Goal: Task Accomplishment & Management: Complete application form

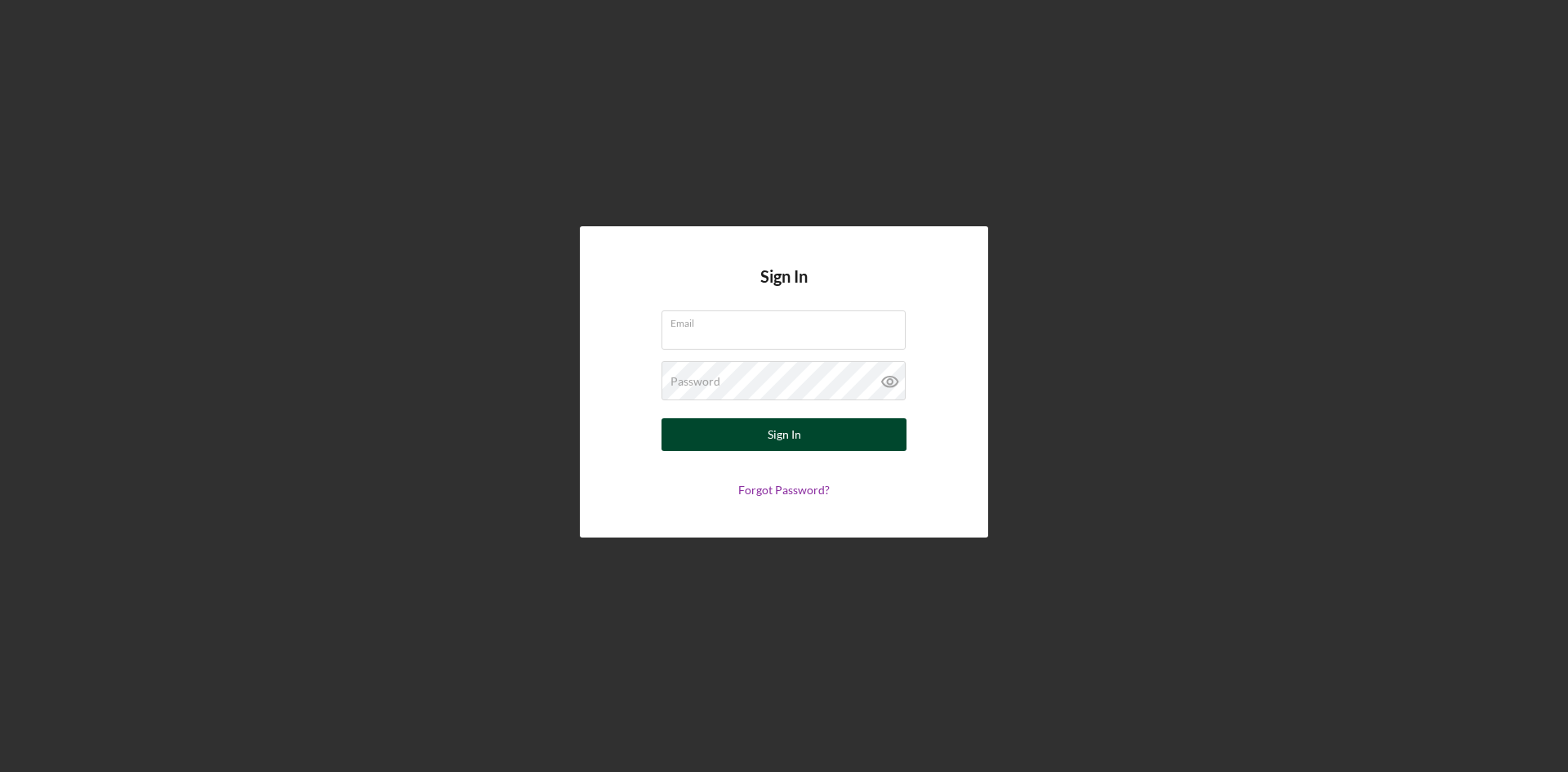
type input "[PERSON_NAME][EMAIL_ADDRESS][DOMAIN_NAME]"
click at [789, 441] on div "Sign In" at bounding box center [784, 434] width 33 height 32
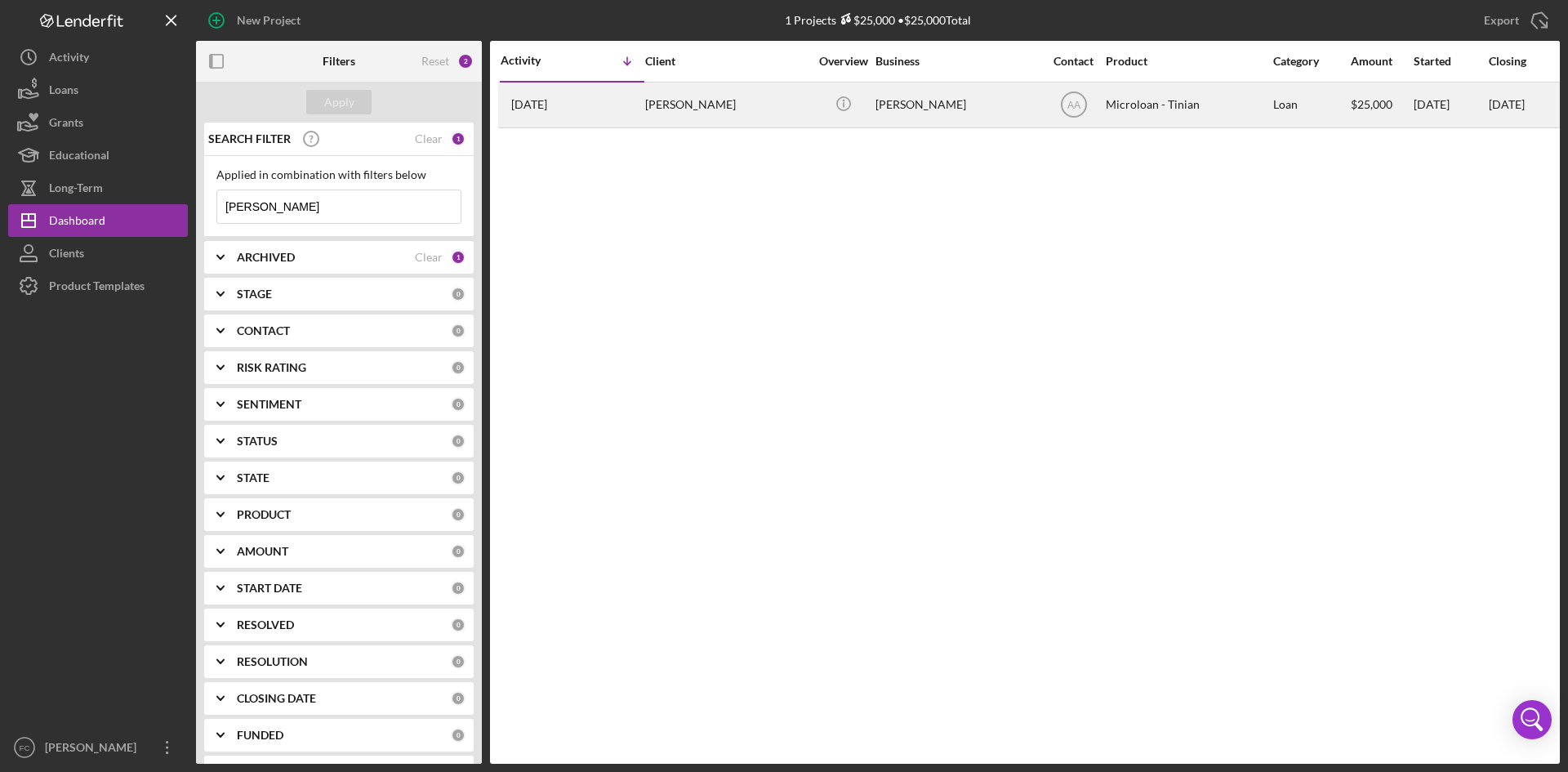
click at [713, 107] on div "[PERSON_NAME]" at bounding box center [727, 105] width 164 height 43
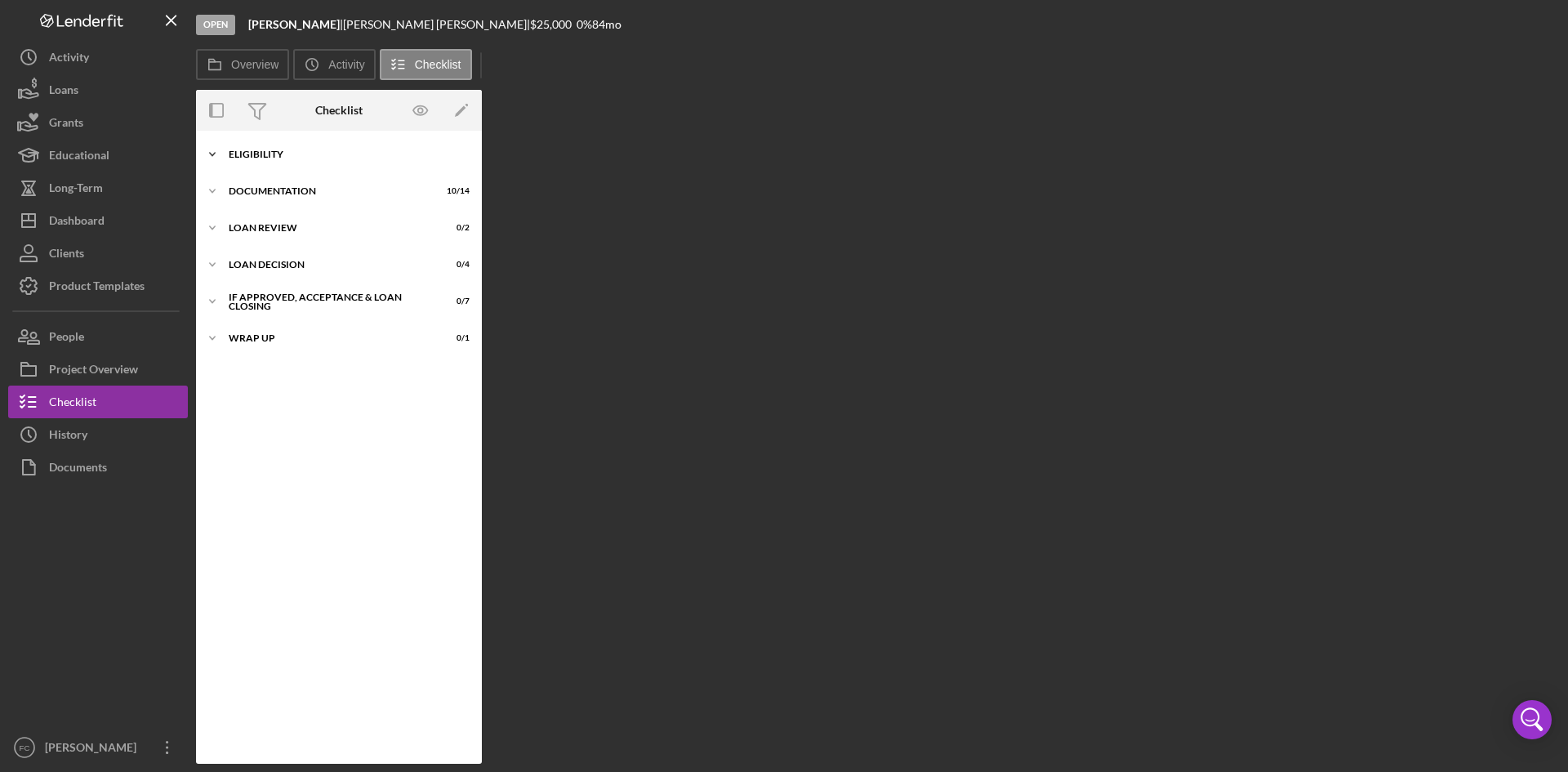
click at [322, 150] on div "Eligibility" at bounding box center [345, 155] width 233 height 10
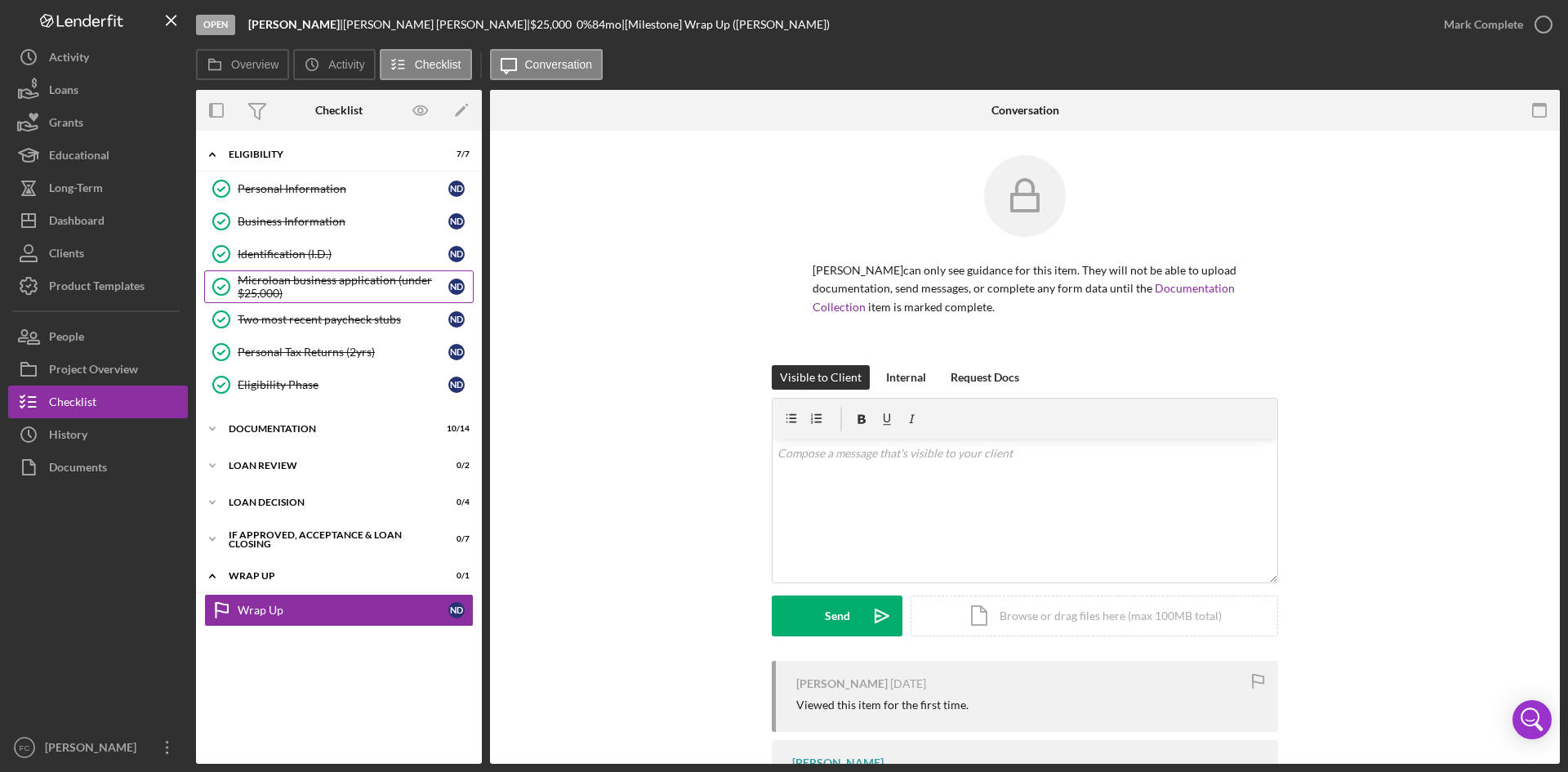
click at [364, 277] on div "Microloan business application (under $25,000)" at bounding box center [343, 286] width 211 height 26
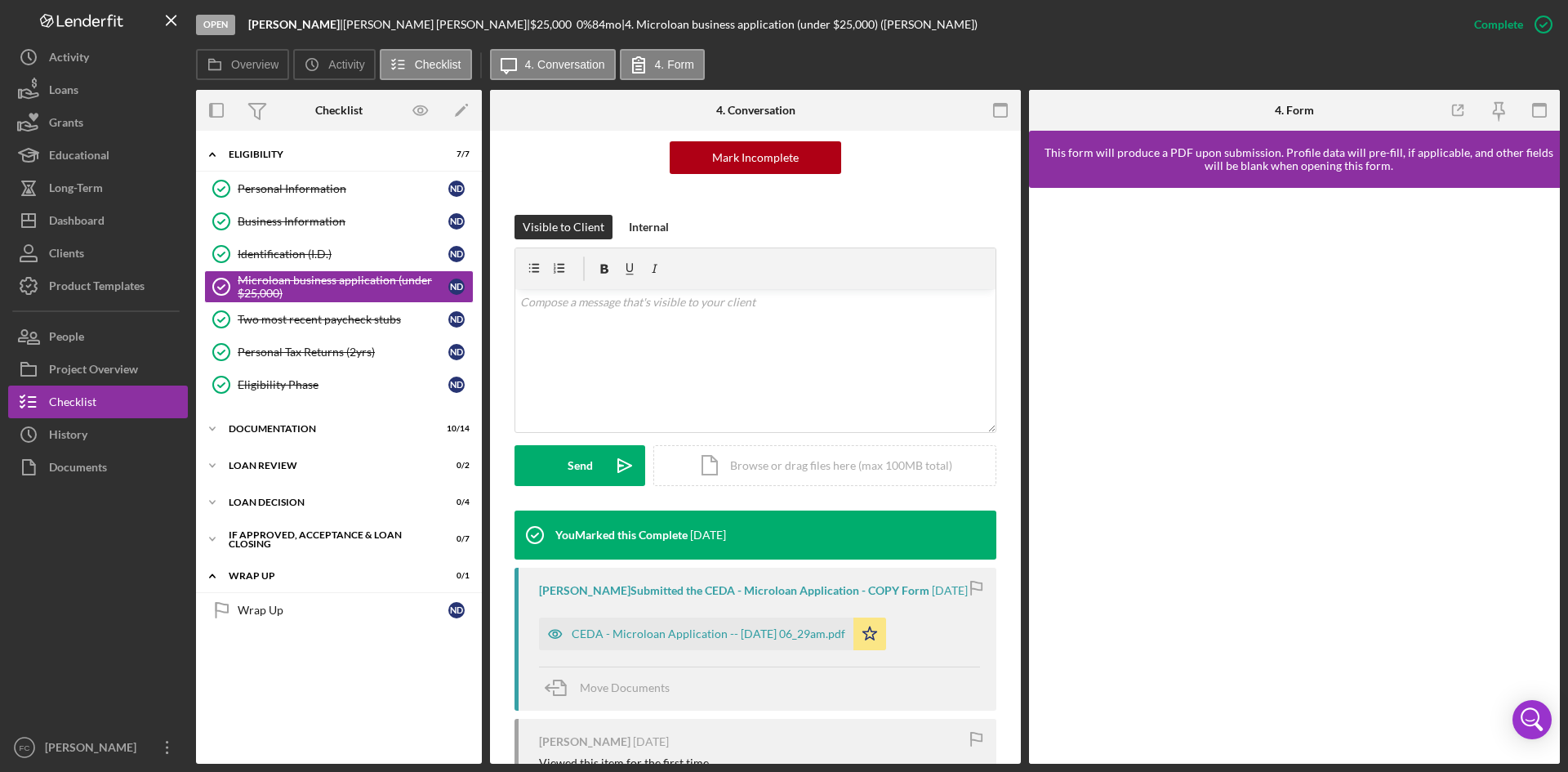
scroll to position [343, 0]
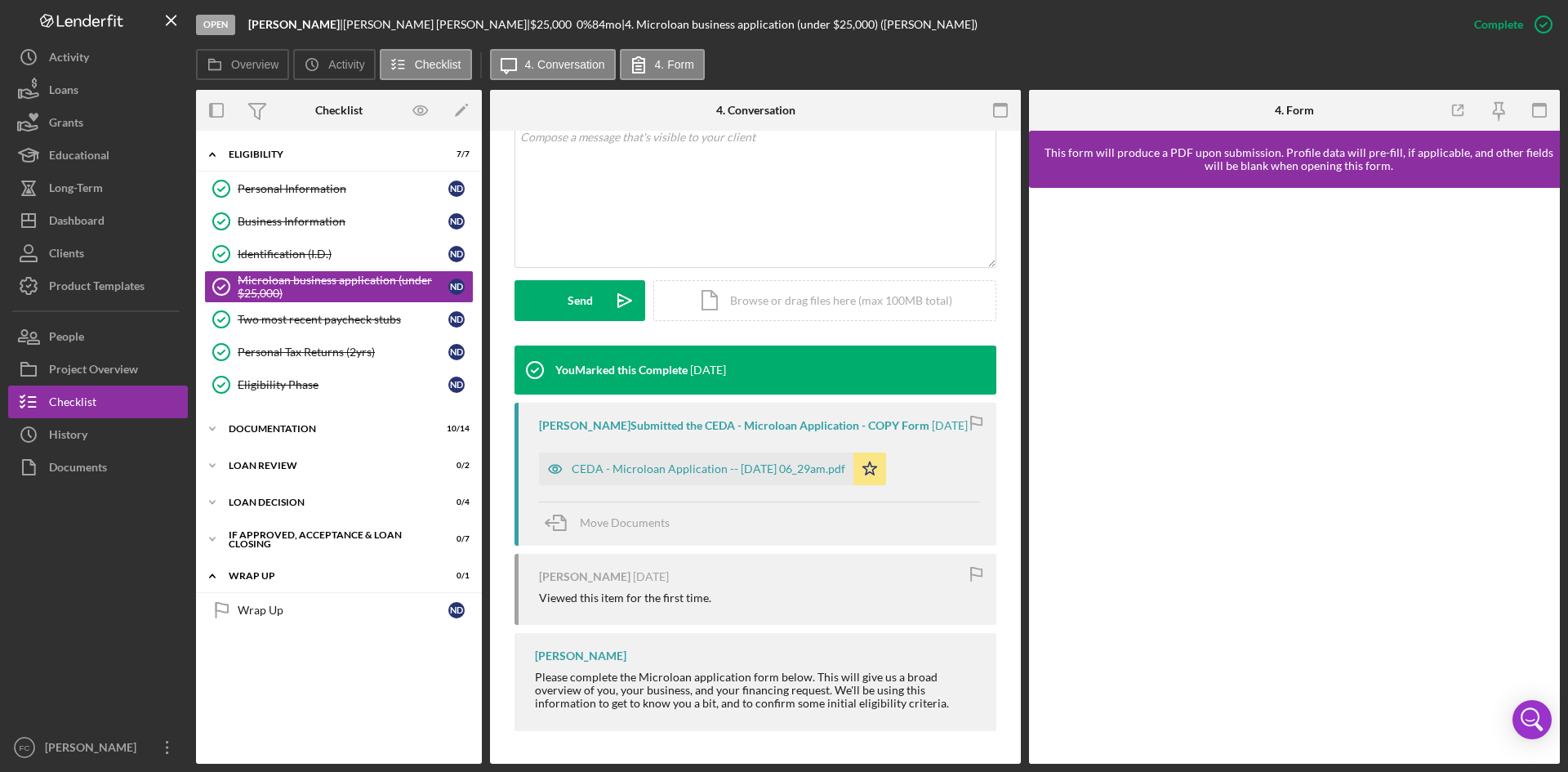
click at [740, 451] on div "CEDA - Microloan Application -- 2025-07-10 06_29am.pdf Icon/Star" at bounding box center [717, 465] width 356 height 41
drag, startPoint x: 740, startPoint y: 456, endPoint x: 745, endPoint y: 463, distance: 8.6
click at [740, 456] on div "CEDA - Microloan Application -- 2025-07-10 06_29am.pdf" at bounding box center [696, 469] width 314 height 32
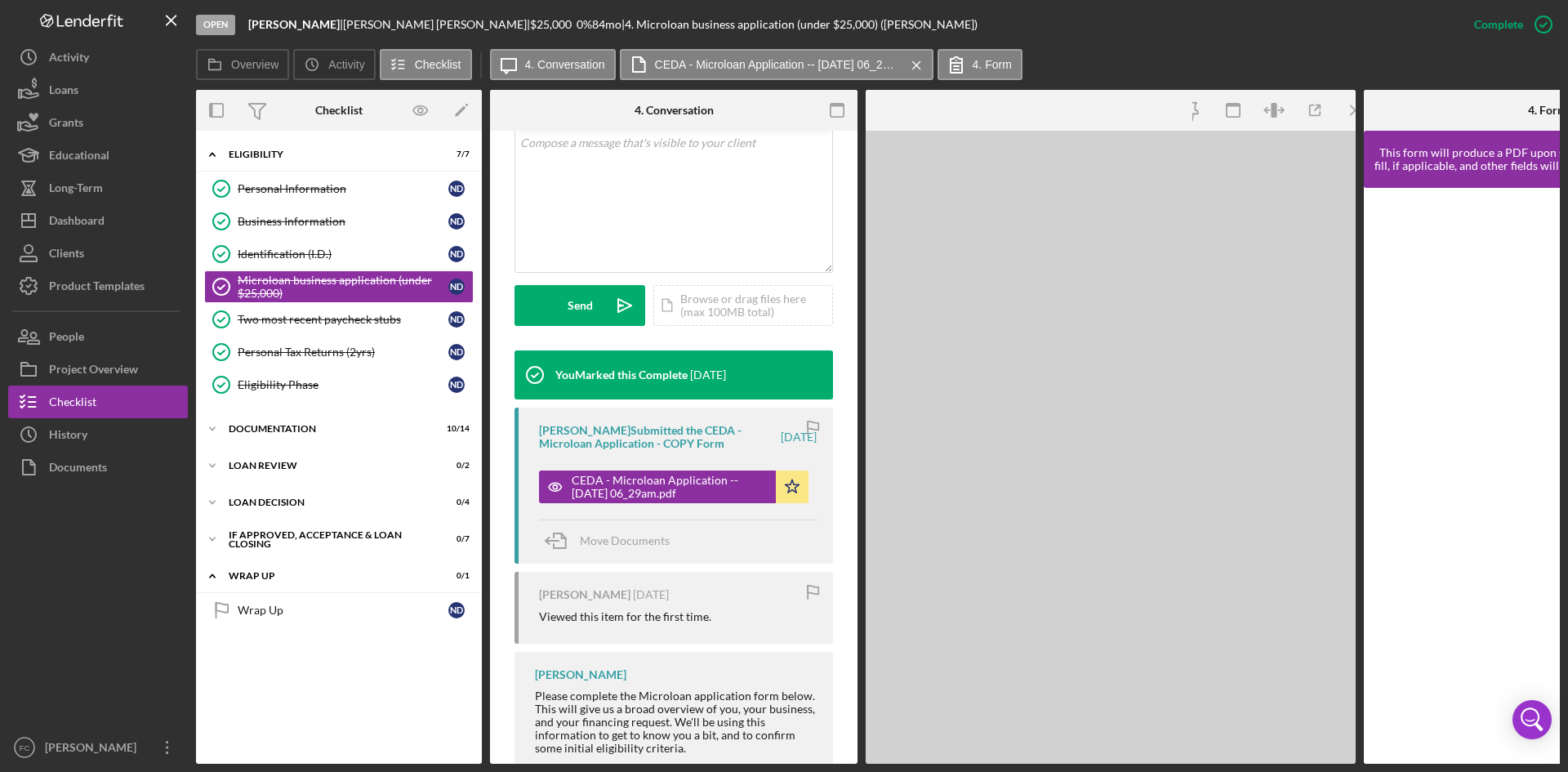
scroll to position [361, 0]
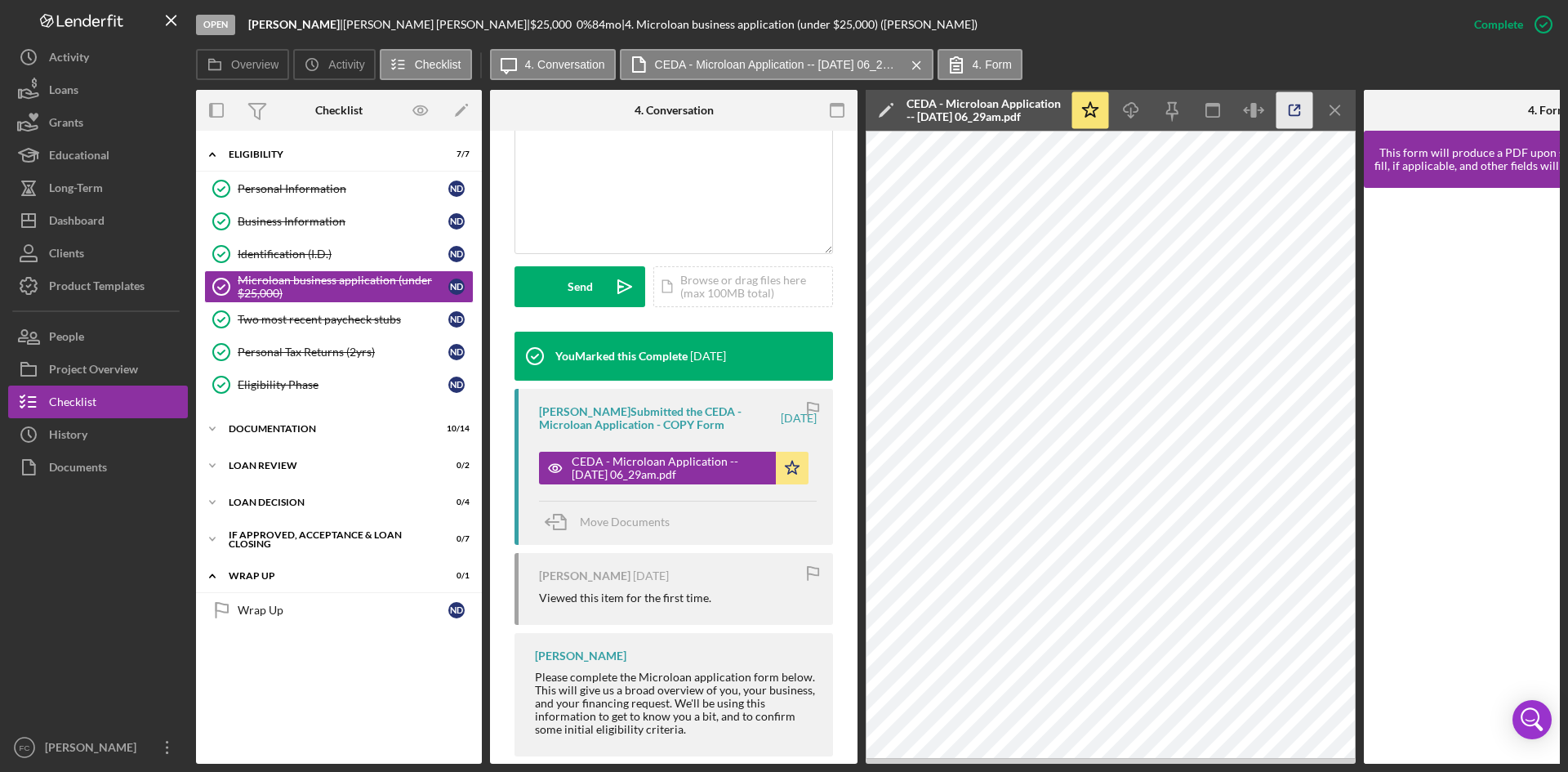
click at [1302, 120] on icon "button" at bounding box center [1295, 111] width 37 height 37
click at [329, 223] on div "Business Information" at bounding box center [343, 222] width 211 height 13
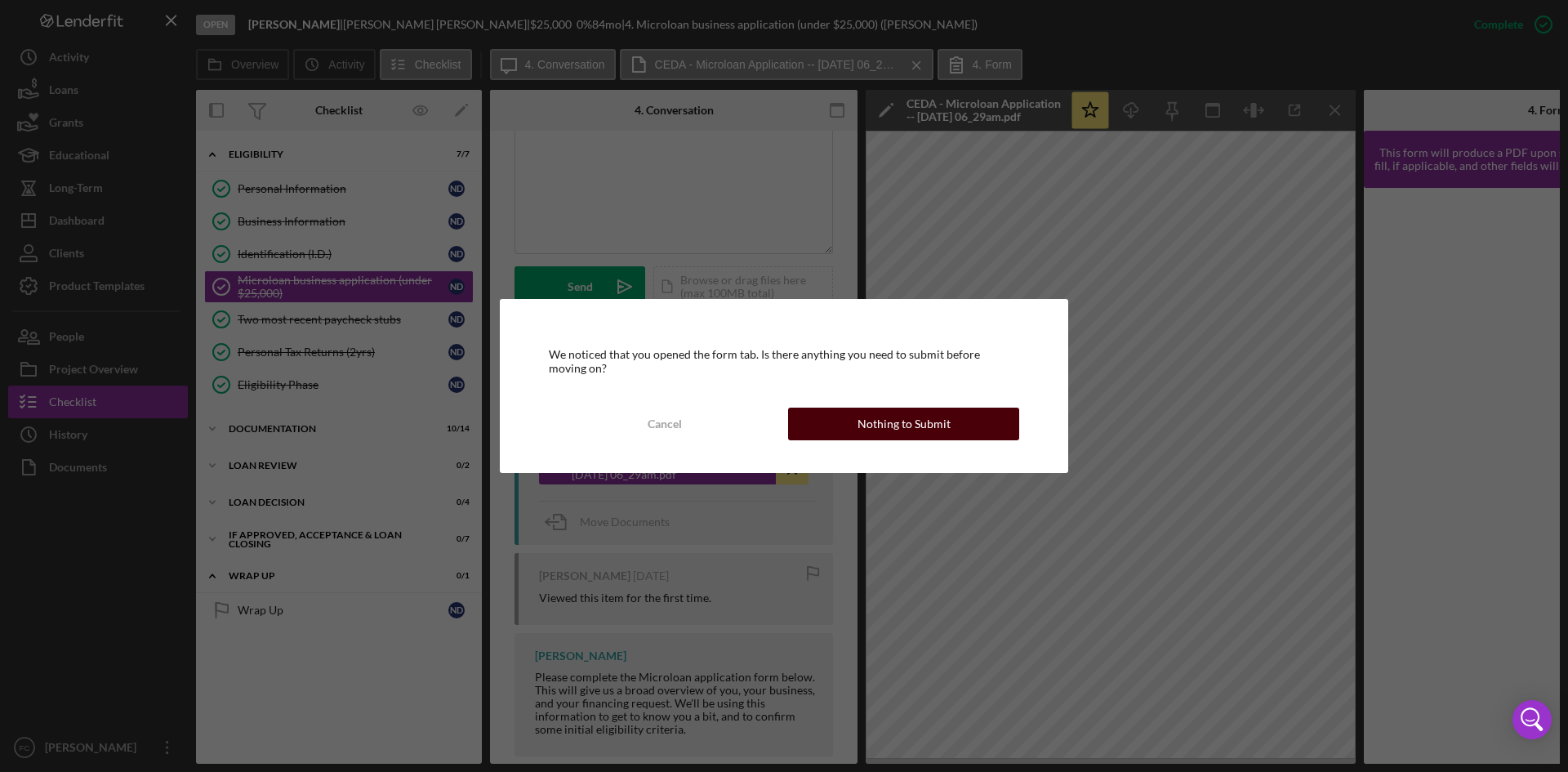
click at [927, 408] on div "Nothing to Submit" at bounding box center [904, 424] width 93 height 32
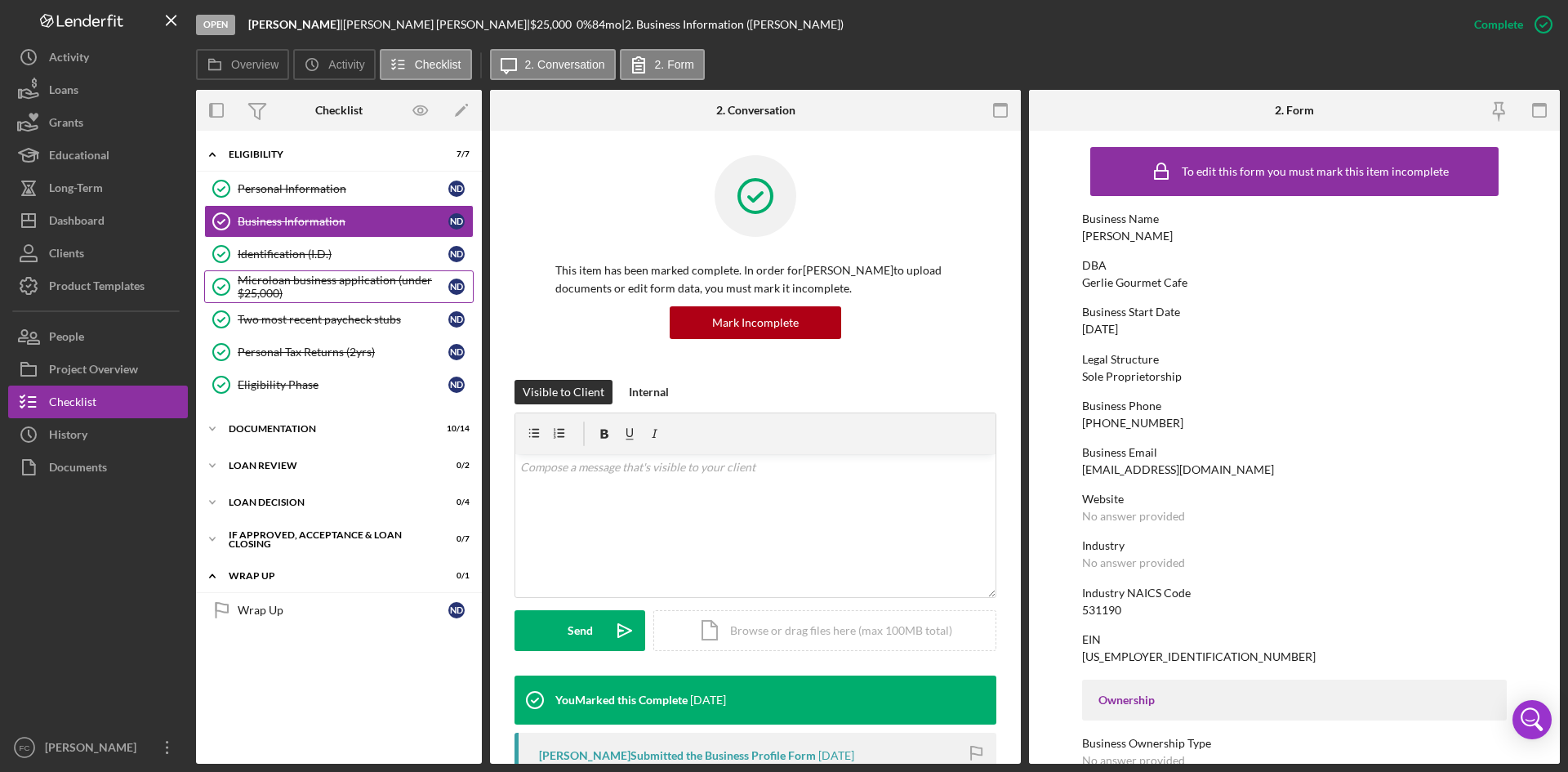
click at [312, 283] on div "Microloan business application (under $25,000)" at bounding box center [343, 286] width 211 height 26
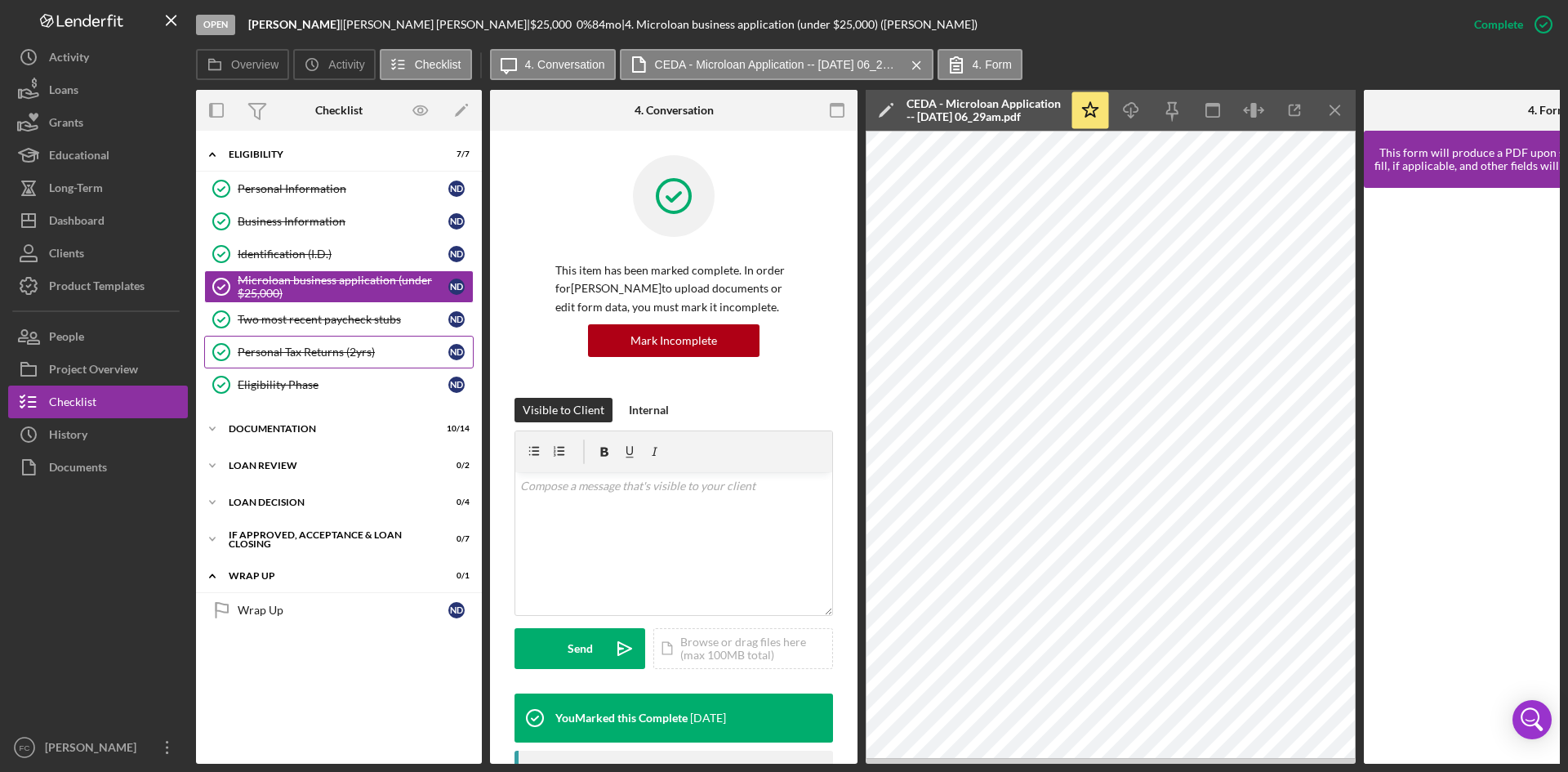
click at [301, 356] on div "Personal Tax Returns (2yrs)" at bounding box center [343, 352] width 211 height 13
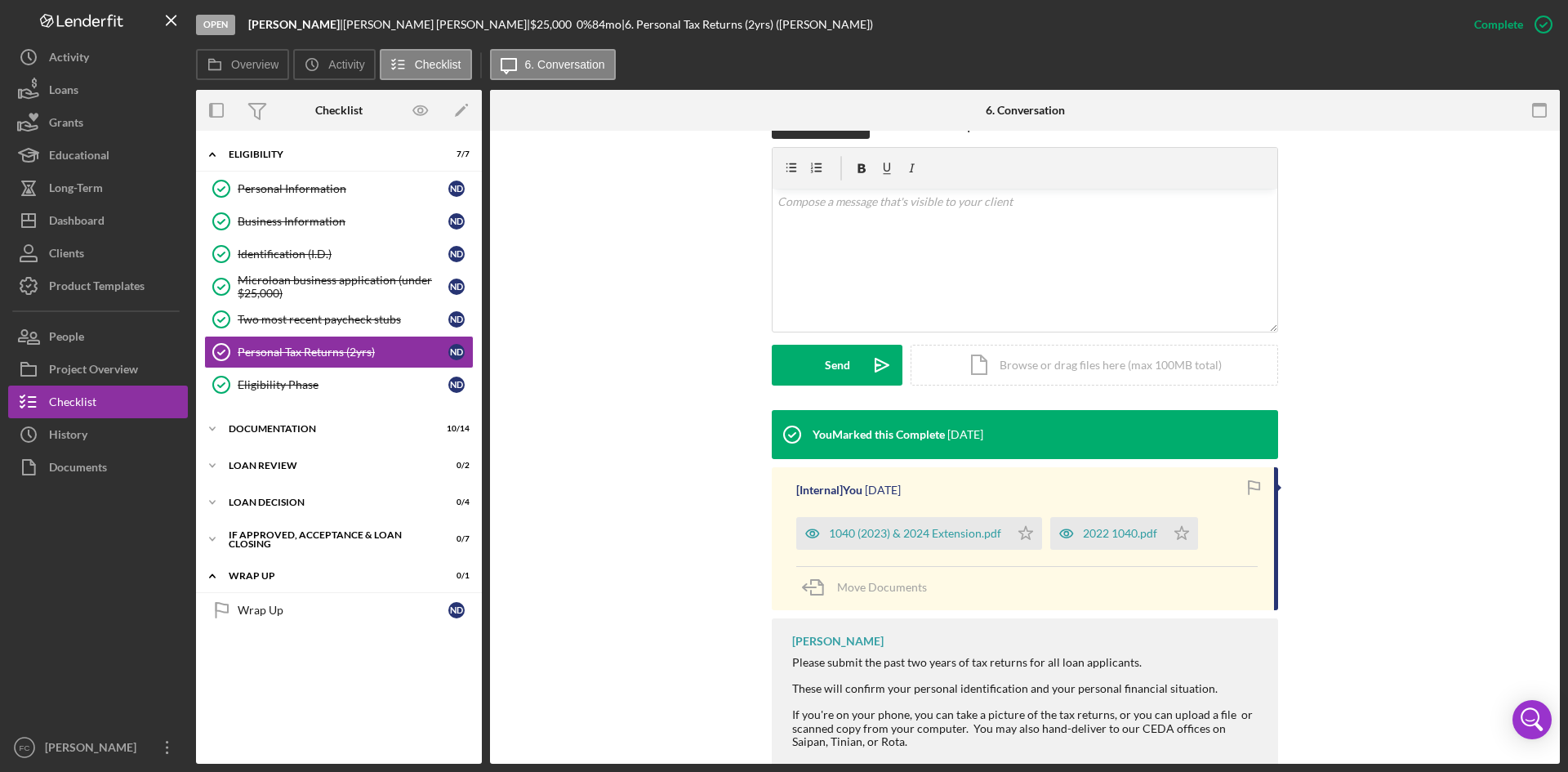
scroll to position [303, 0]
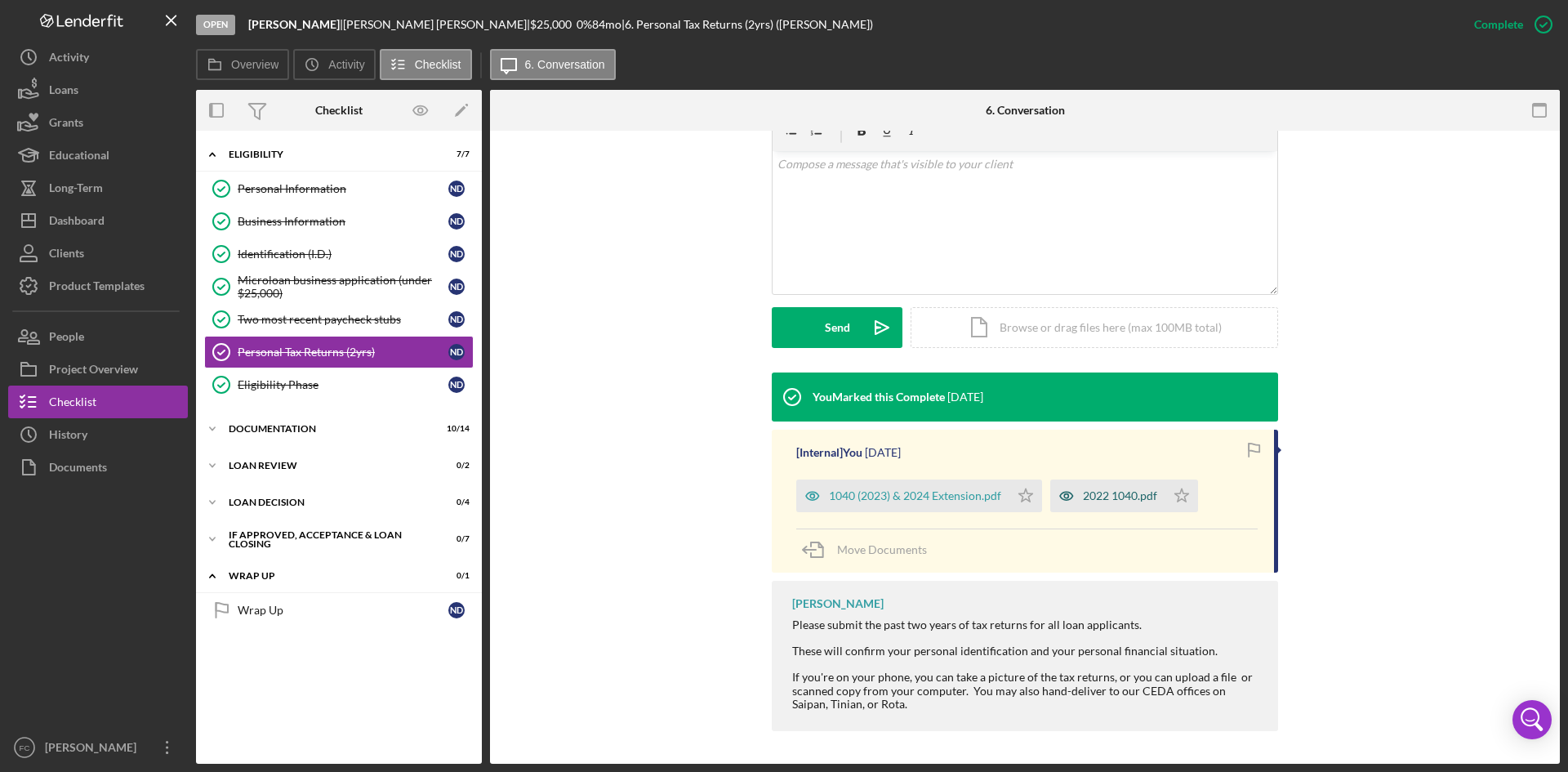
click at [1102, 490] on div "2022 1040.pdf" at bounding box center [1119, 496] width 74 height 13
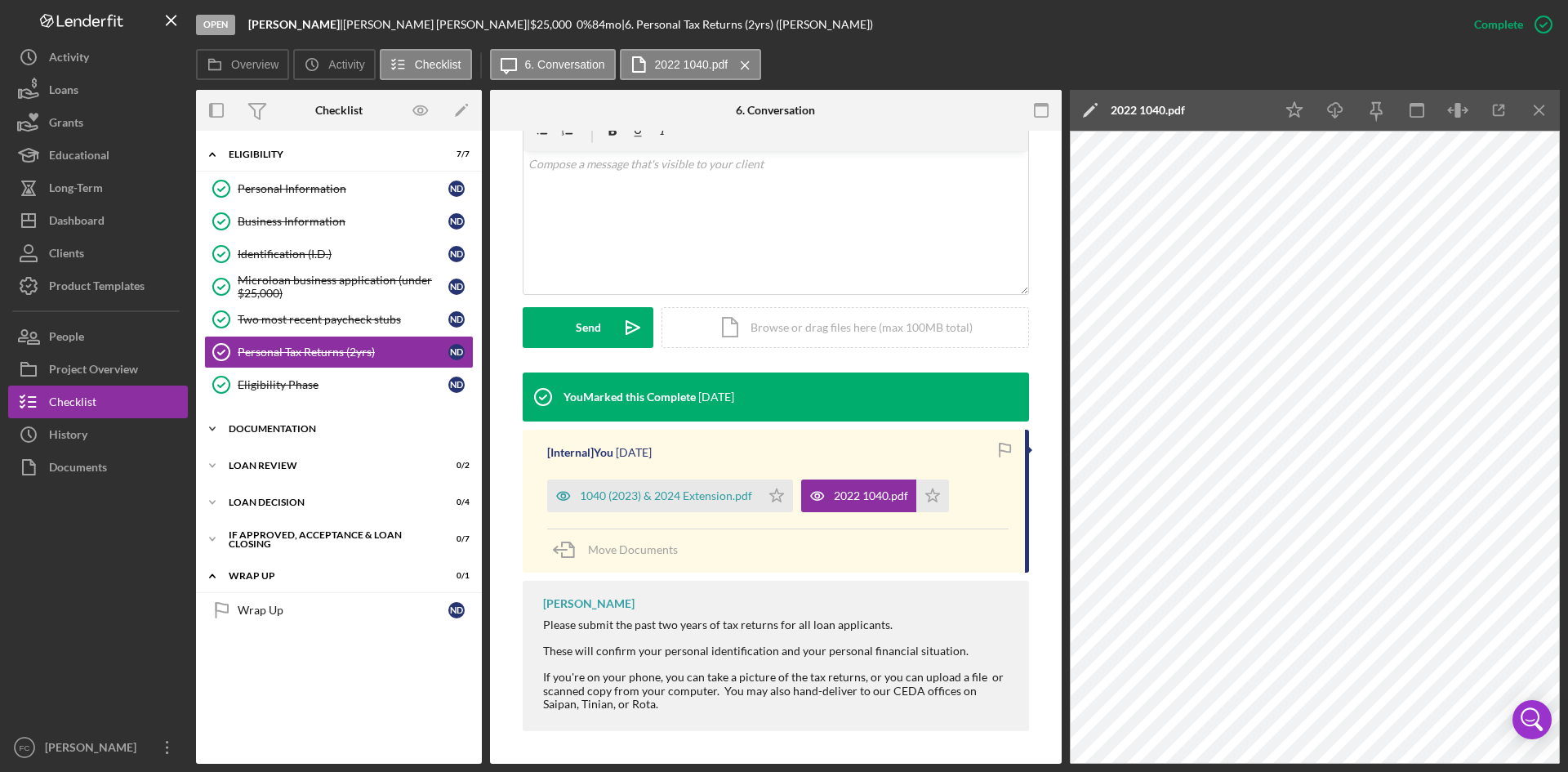
click at [312, 429] on div "Documentation" at bounding box center [345, 429] width 233 height 10
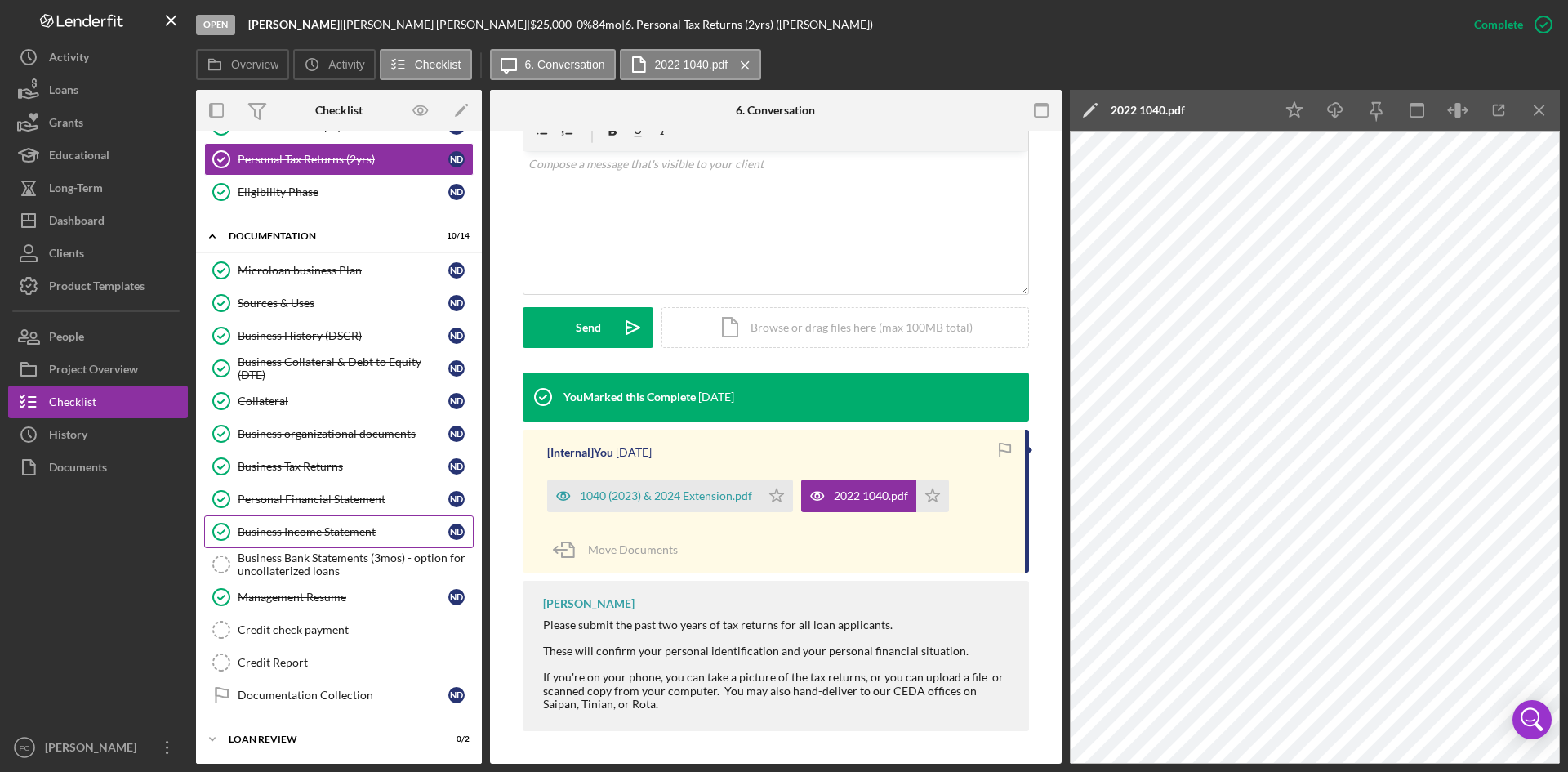
scroll to position [218, 0]
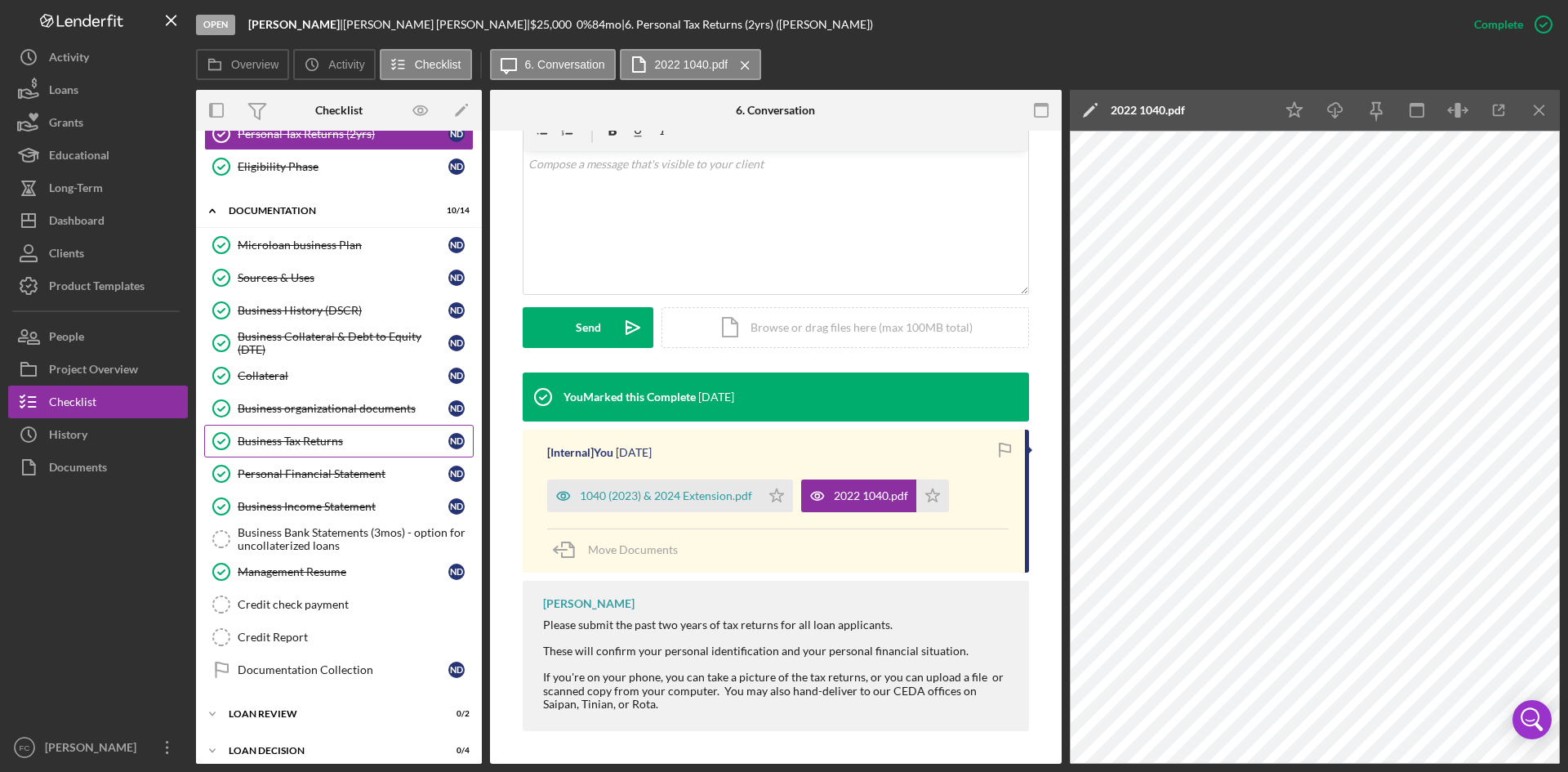
click at [330, 438] on div "Business Tax Returns" at bounding box center [343, 441] width 211 height 13
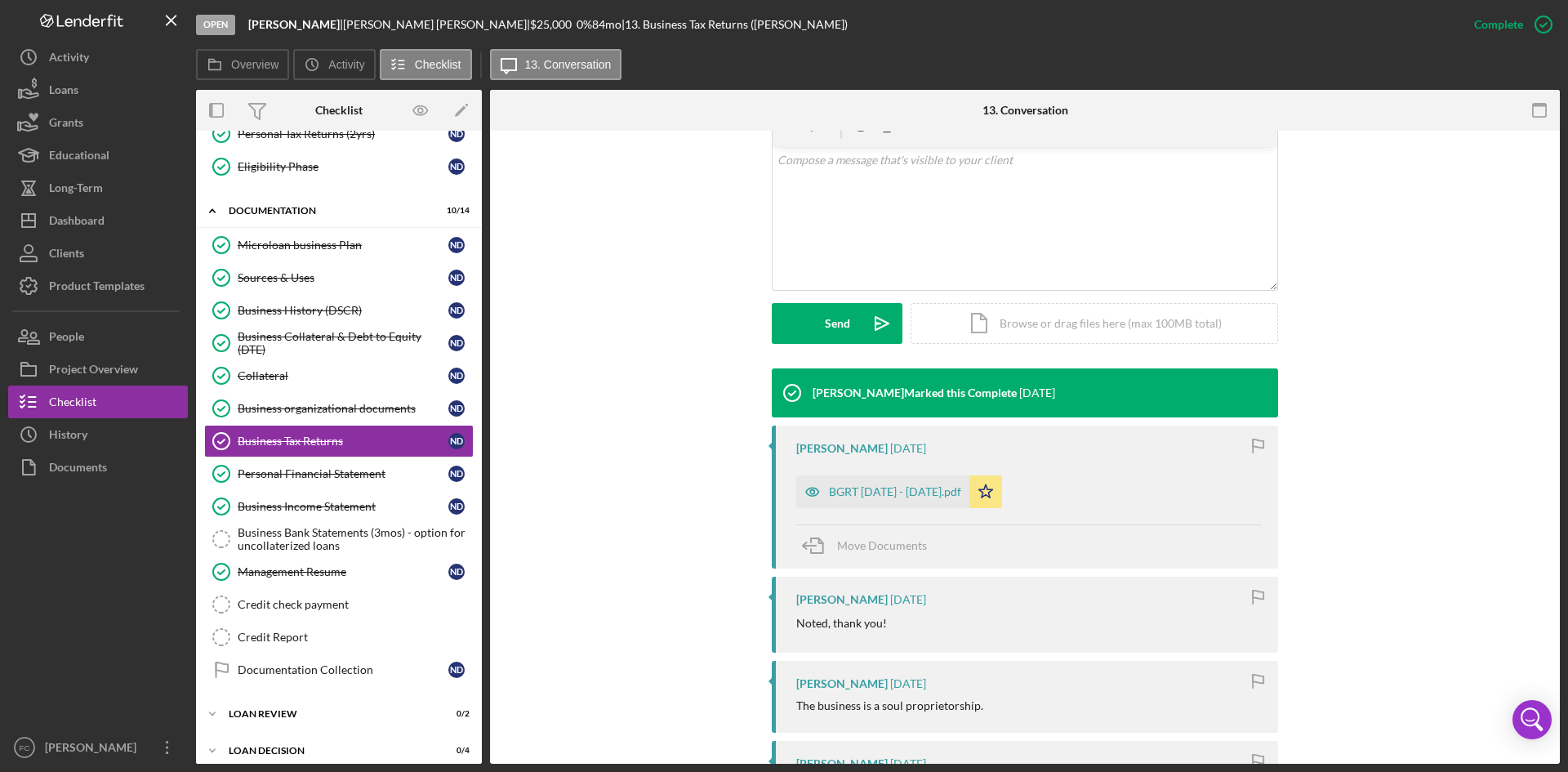
scroll to position [435, 0]
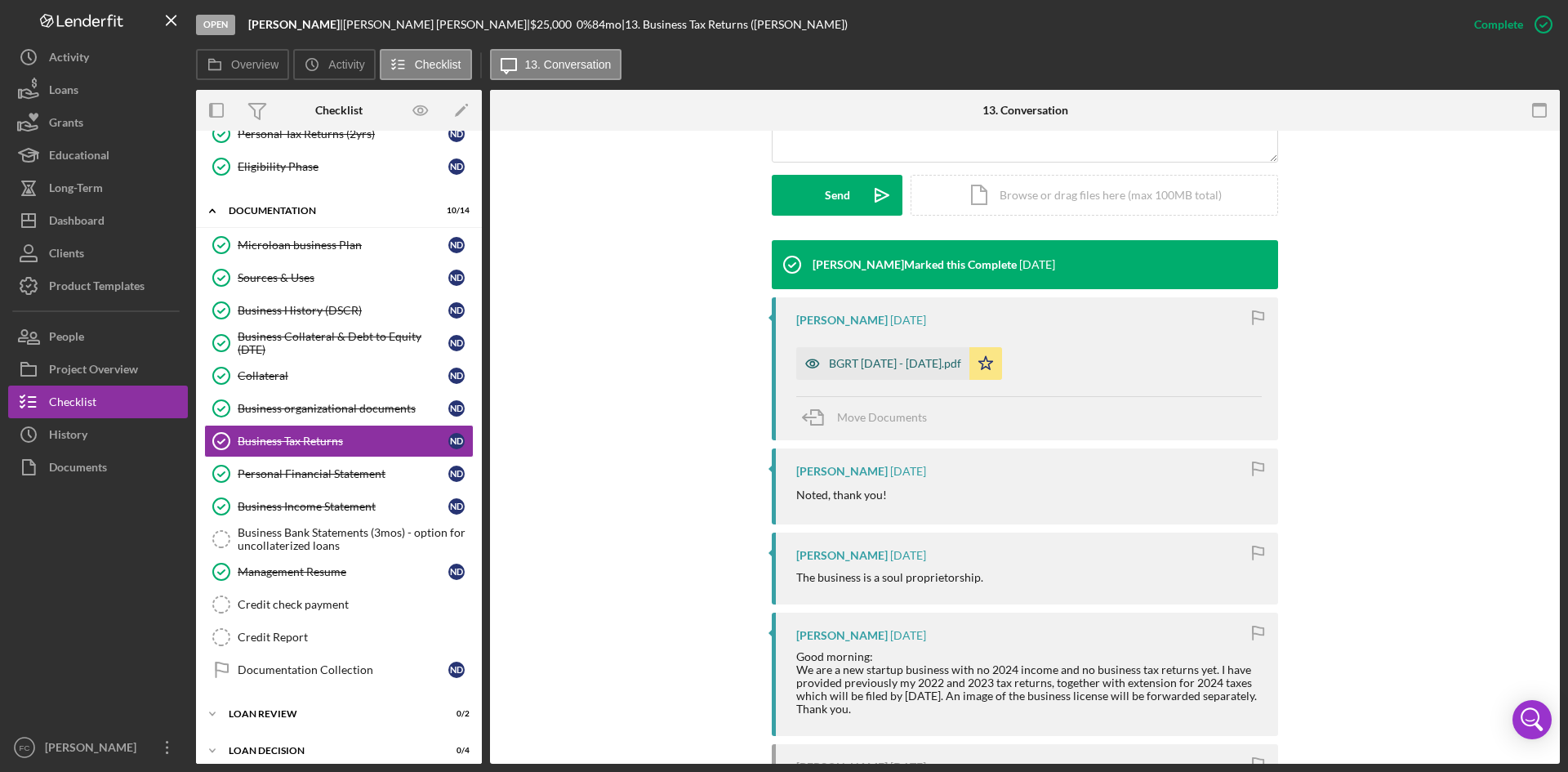
click at [878, 360] on div "BGRT [DATE] - [DATE].pdf" at bounding box center [895, 364] width 132 height 13
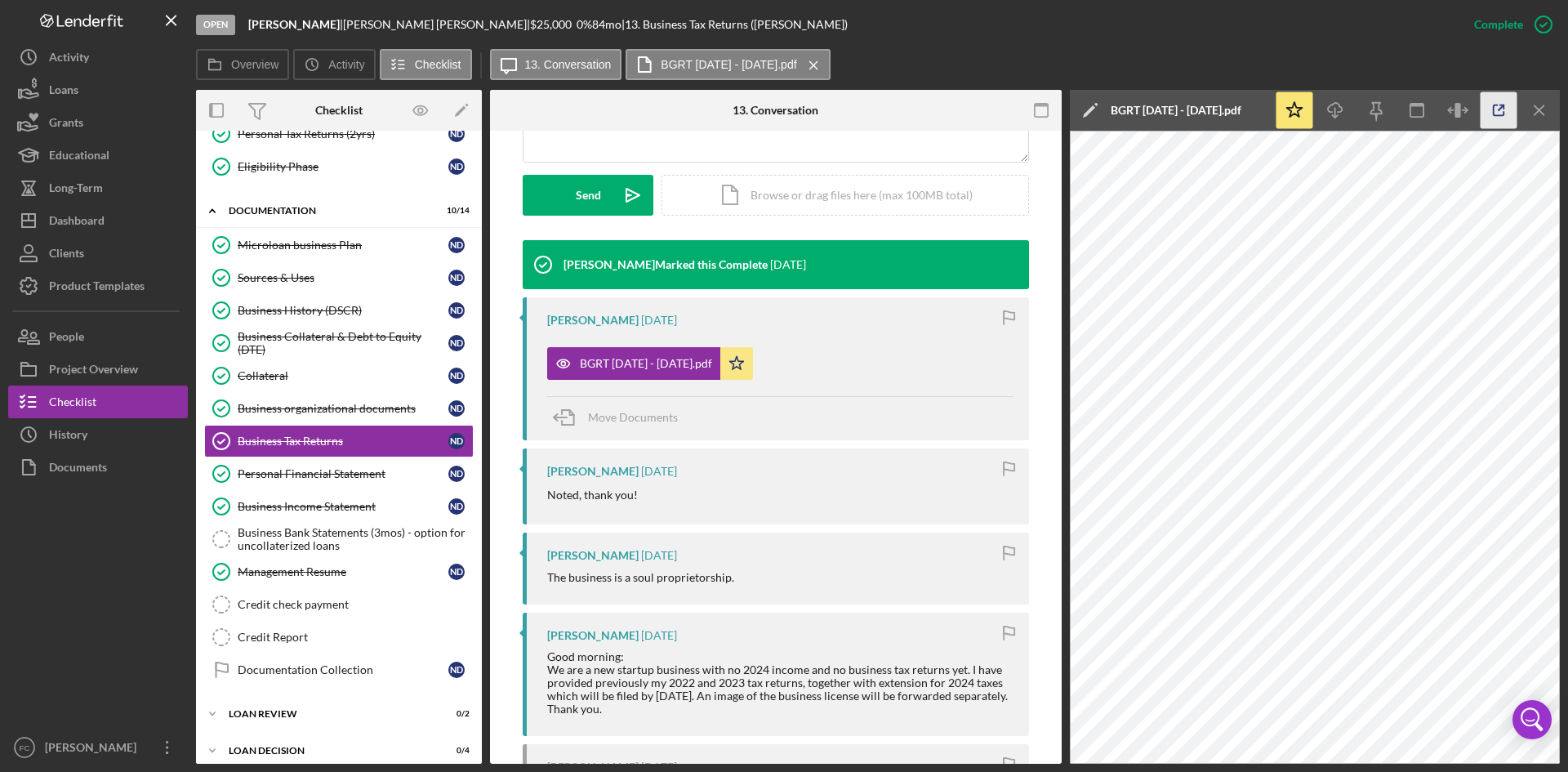
click at [1502, 119] on icon "button" at bounding box center [1499, 111] width 37 height 37
click at [347, 141] on link "Personal Tax Returns (2yrs) Personal Tax Returns (2yrs) N D" at bounding box center [339, 134] width 269 height 32
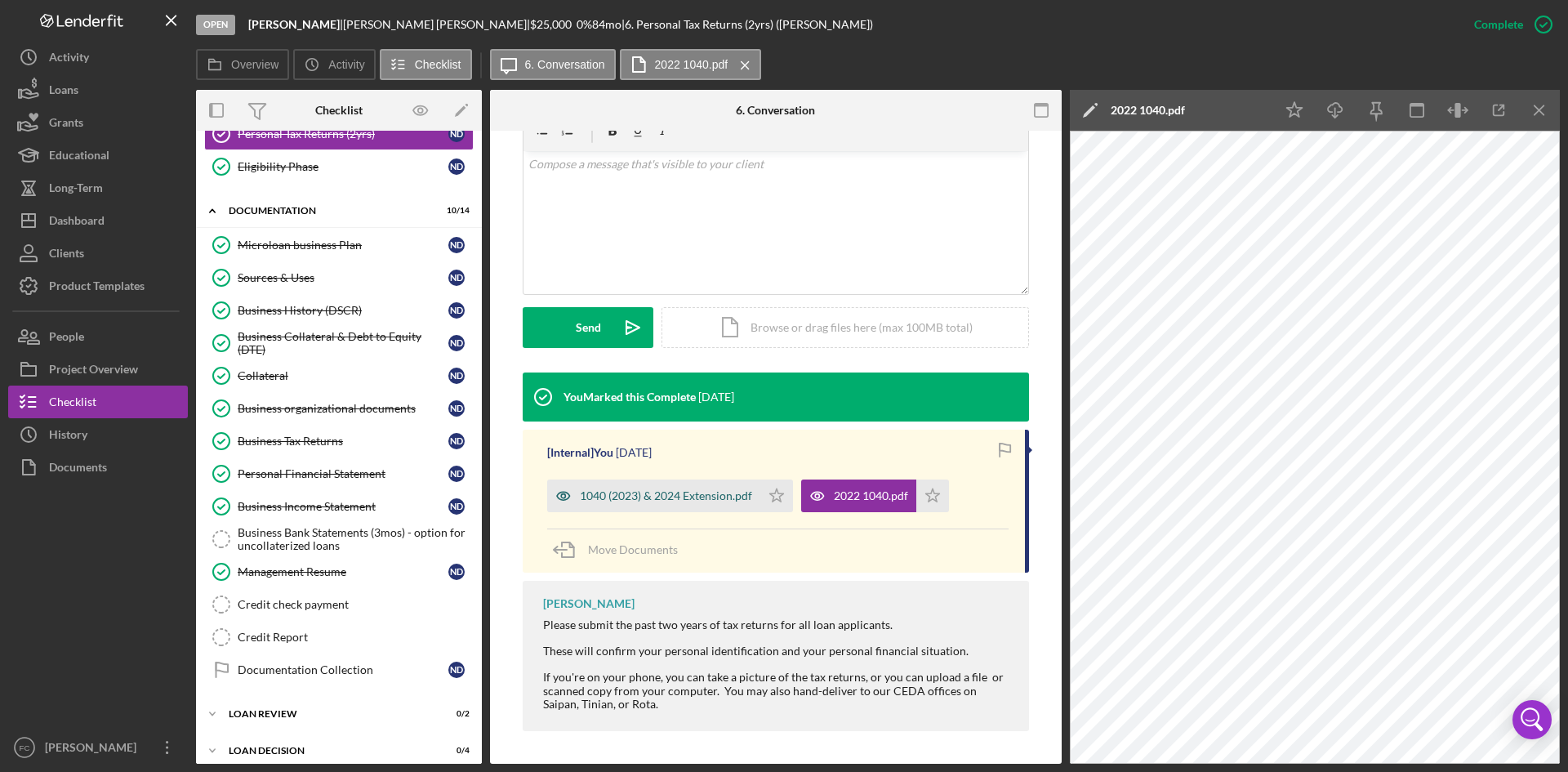
click at [696, 504] on div "1040 (2023) & 2024 Extension.pdf" at bounding box center [654, 495] width 214 height 32
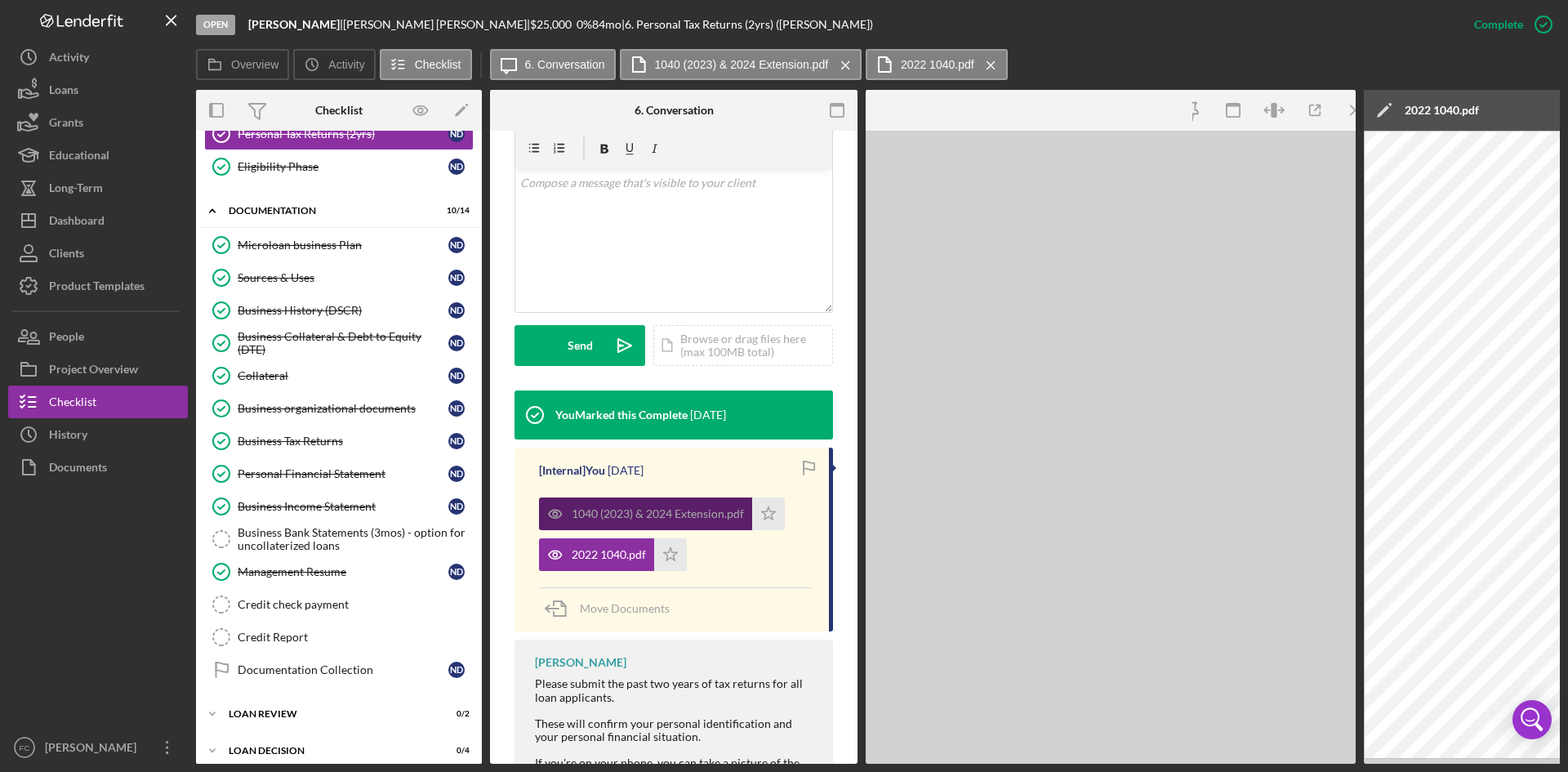
scroll to position [322, 0]
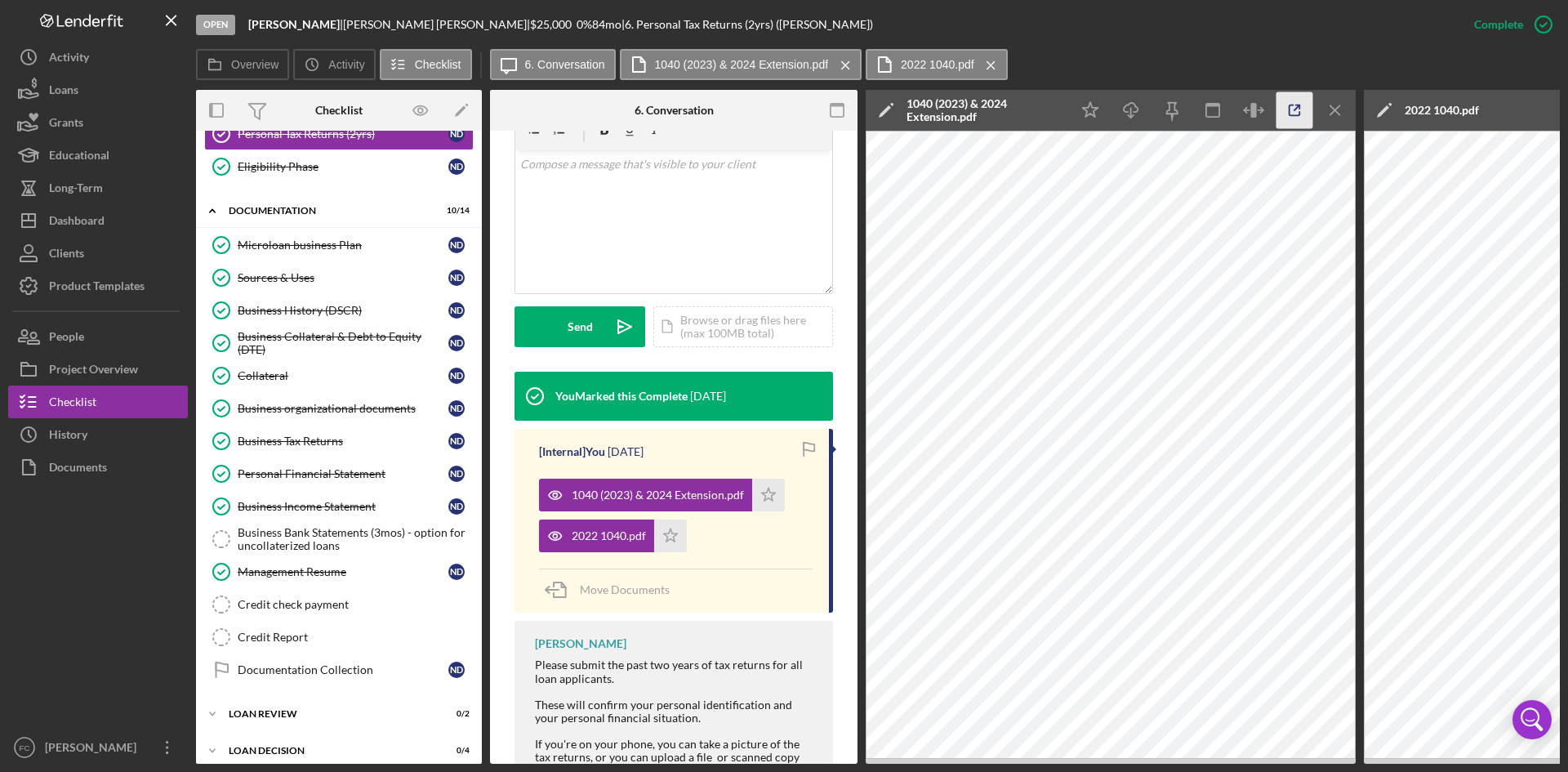
click at [1298, 115] on icon "button" at bounding box center [1295, 111] width 37 height 37
